Goal: Information Seeking & Learning: Learn about a topic

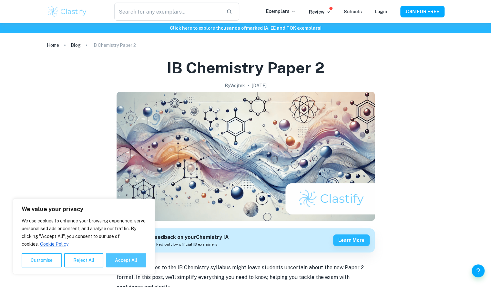
click at [126, 257] on button "Accept All" at bounding box center [126, 260] width 40 height 14
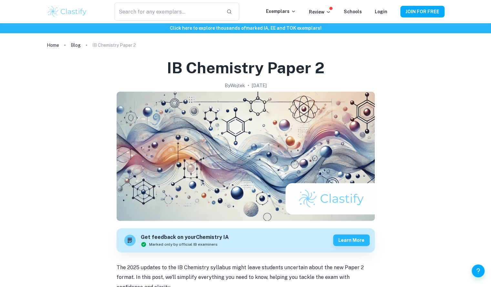
checkbox input "true"
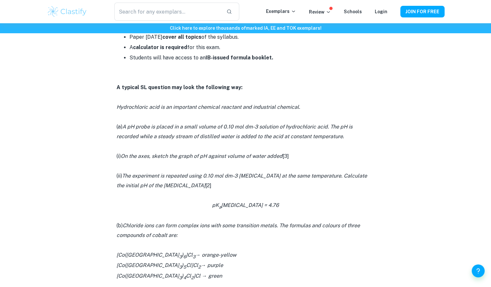
scroll to position [355, 0]
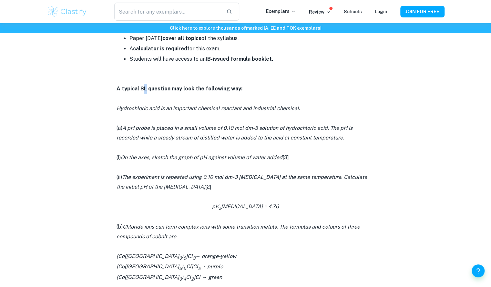
click at [144, 89] on strong "A typical SL question may look the following way:" at bounding box center [179, 88] width 126 height 6
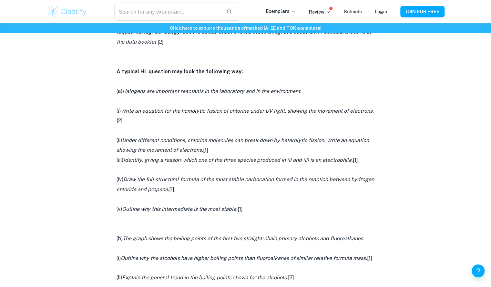
scroll to position [691, 0]
drag, startPoint x: 184, startPoint y: 119, endPoint x: 139, endPoint y: 71, distance: 65.7
click at [139, 71] on strong "A typical HL question may look the following way:" at bounding box center [179, 71] width 126 height 6
click at [144, 72] on strong "A typical HL question may look the following way:" at bounding box center [179, 71] width 126 height 6
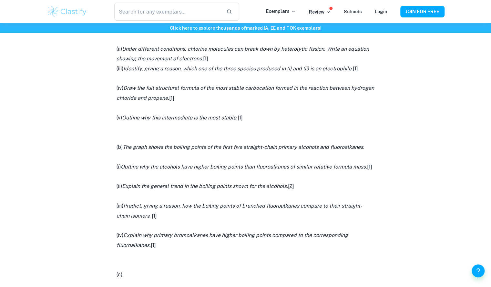
scroll to position [790, 0]
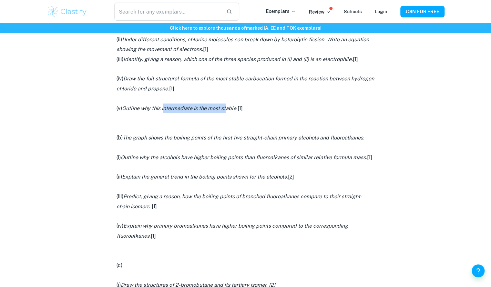
drag, startPoint x: 223, startPoint y: 108, endPoint x: 163, endPoint y: 110, distance: 60.0
click at [163, 110] on icon "Outline why this intermediate is the most stable." at bounding box center [179, 108] width 115 height 6
click at [168, 114] on p at bounding box center [245, 118] width 258 height 10
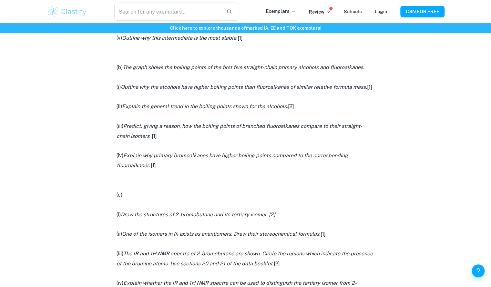
scroll to position [864, 0]
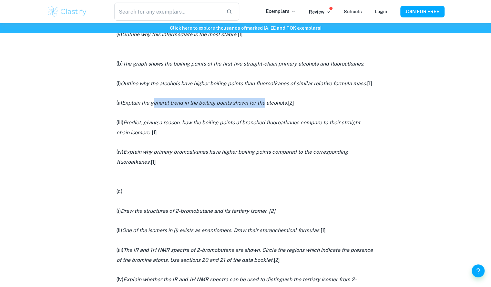
drag, startPoint x: 152, startPoint y: 107, endPoint x: 264, endPoint y: 106, distance: 112.2
click at [264, 106] on p "(ii) Explain the general trend in the boiling points shown for the alcohols. [2]" at bounding box center [245, 103] width 258 height 10
click at [257, 116] on p at bounding box center [245, 113] width 258 height 10
